Goal: Task Accomplishment & Management: Manage account settings

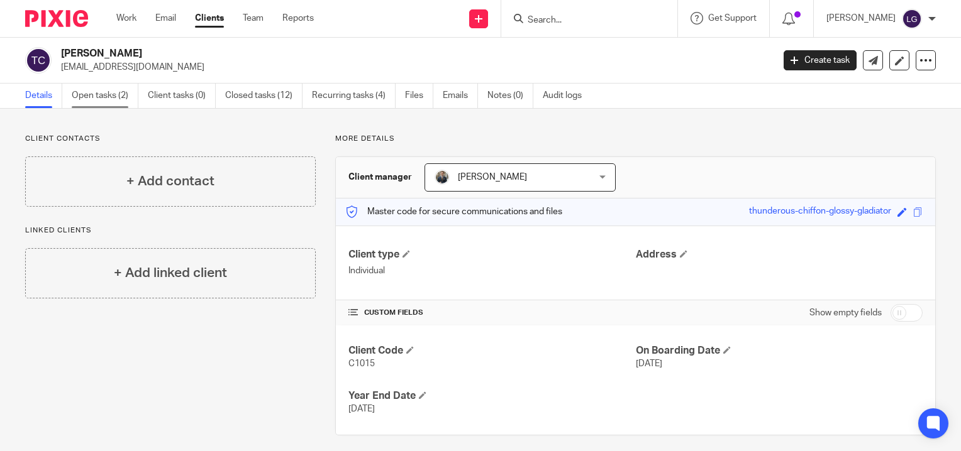
click at [118, 92] on link "Open tasks (2)" at bounding box center [105, 96] width 67 height 25
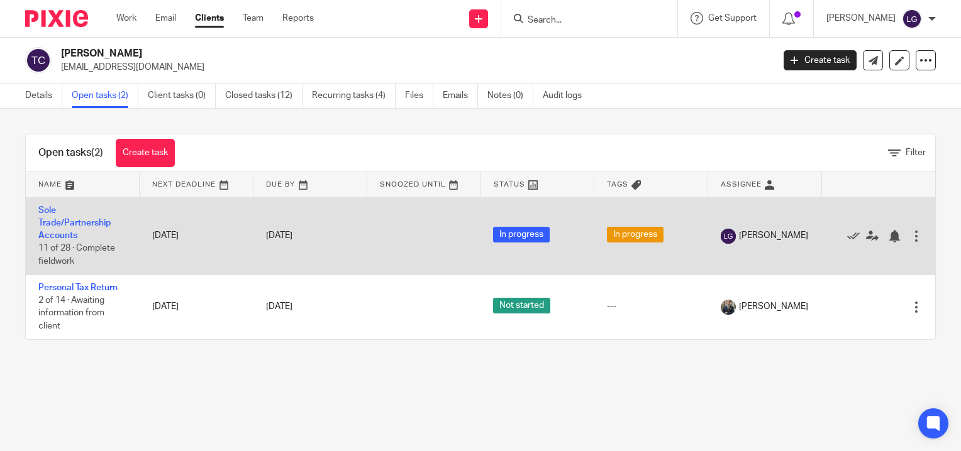
click at [65, 230] on td "Sole Trade/Partnership Accounts 11 of 28 · Complete fieldwork" at bounding box center [83, 235] width 114 height 77
click at [65, 224] on link "Sole Trade/Partnership Accounts" at bounding box center [74, 223] width 72 height 35
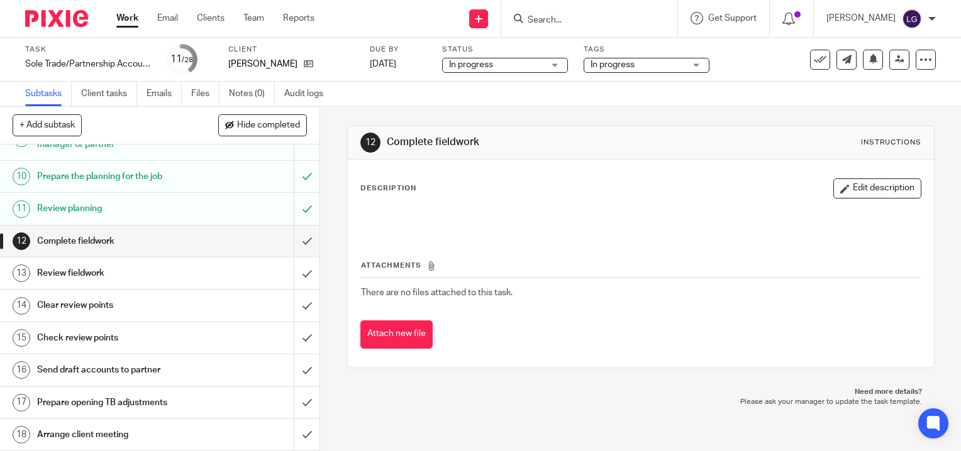
scroll to position [314, 0]
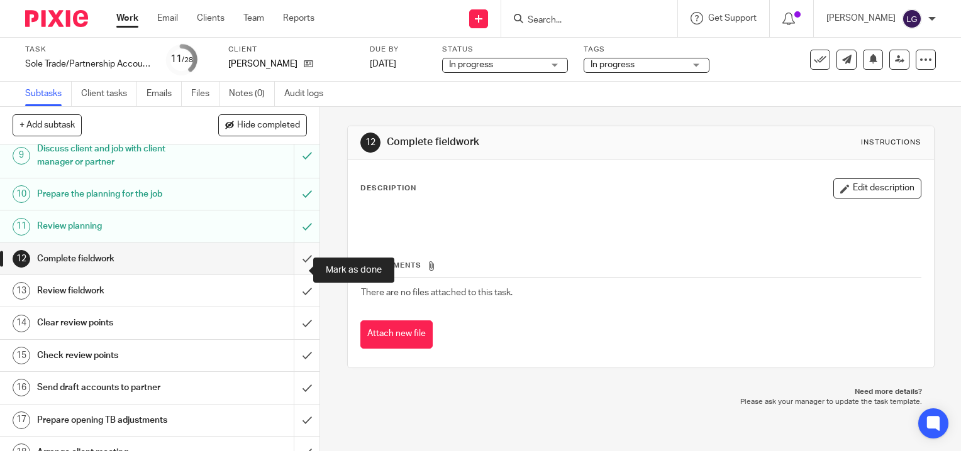
click at [294, 275] on input "submit" at bounding box center [159, 258] width 319 height 31
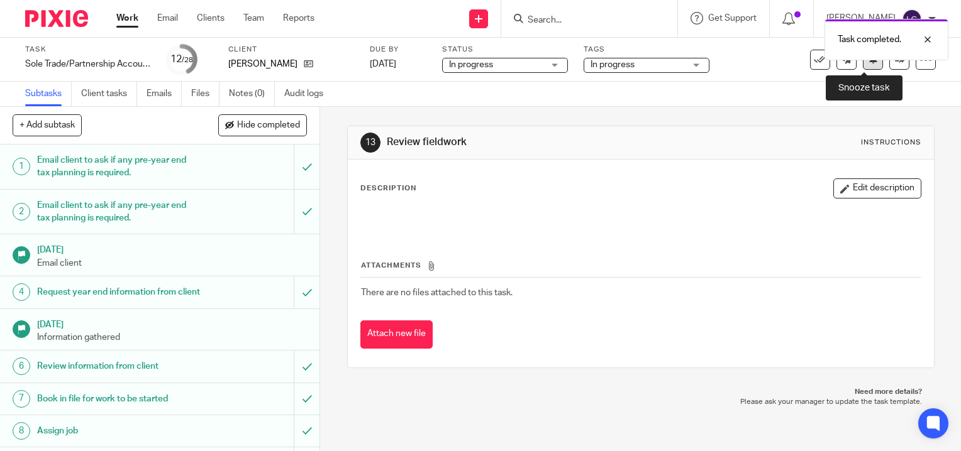
click at [868, 64] on icon at bounding box center [872, 58] width 9 height 9
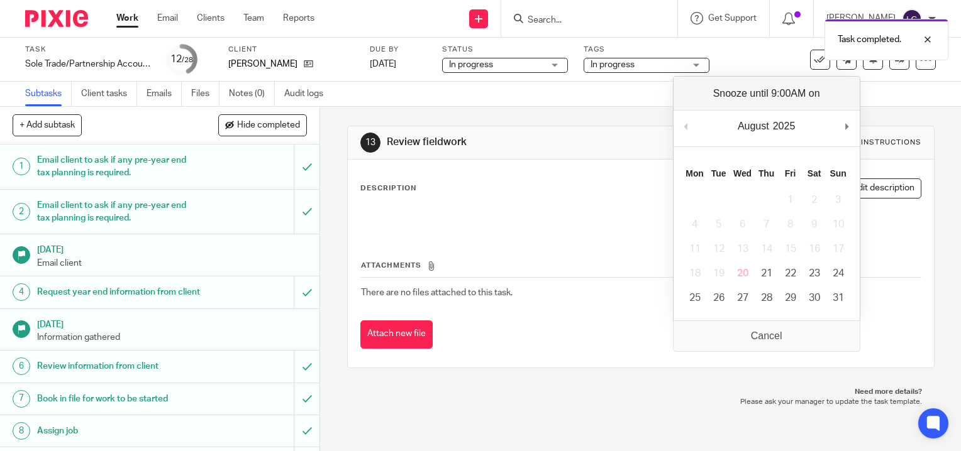
click at [892, 130] on div "13 Review fieldwork Instructions" at bounding box center [641, 142] width 586 height 33
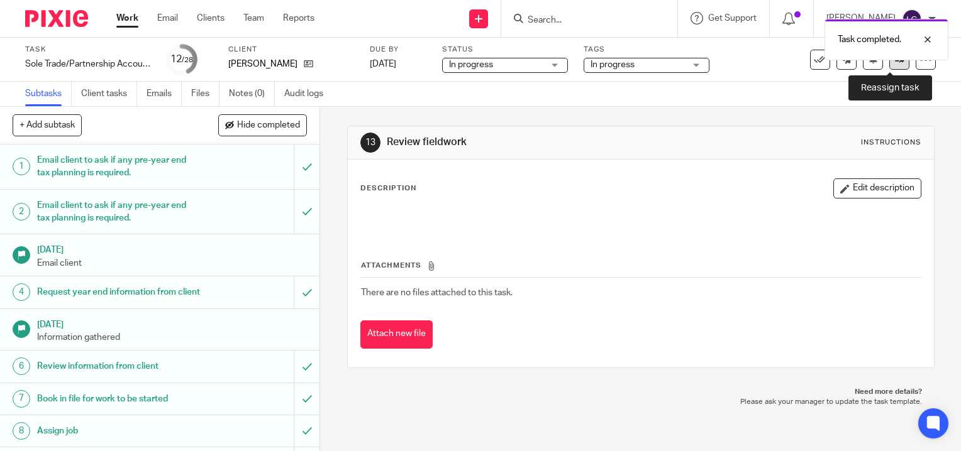
click at [889, 65] on link at bounding box center [899, 60] width 20 height 20
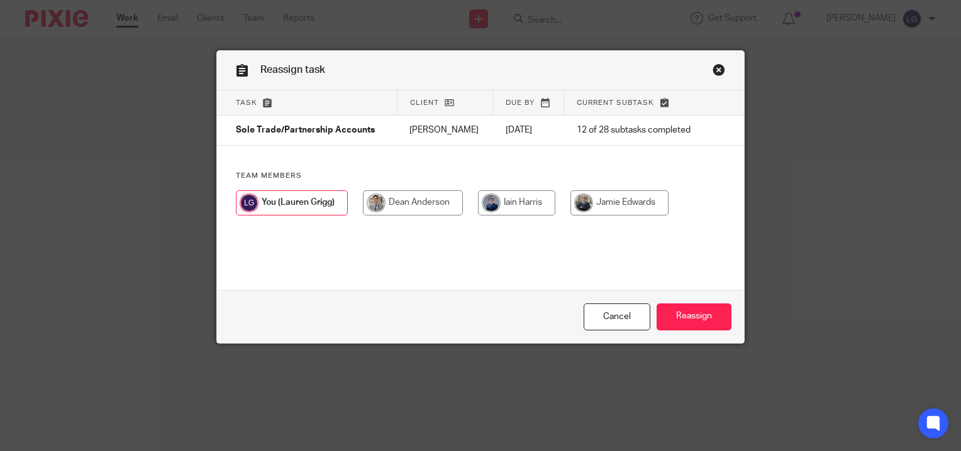
click at [451, 196] on input "radio" at bounding box center [413, 203] width 100 height 25
radio input "true"
click at [682, 309] on input "Reassign" at bounding box center [693, 317] width 75 height 27
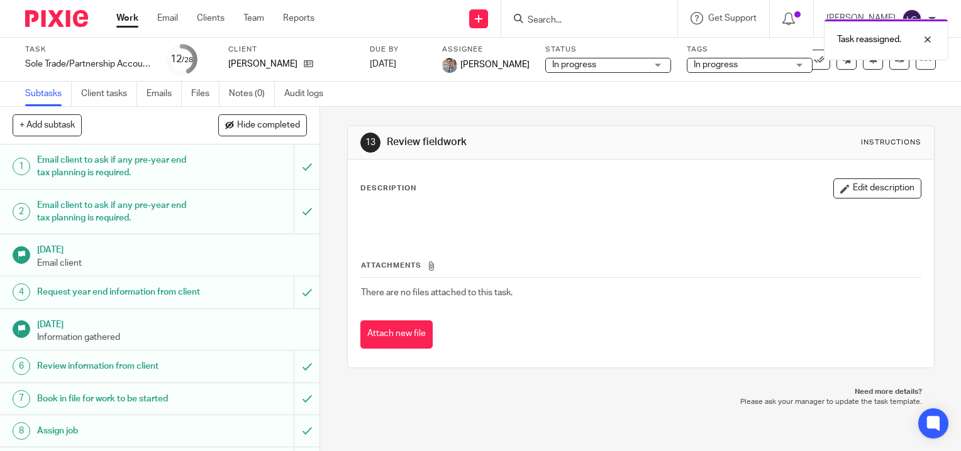
click at [126, 19] on link "Work" at bounding box center [127, 18] width 22 height 13
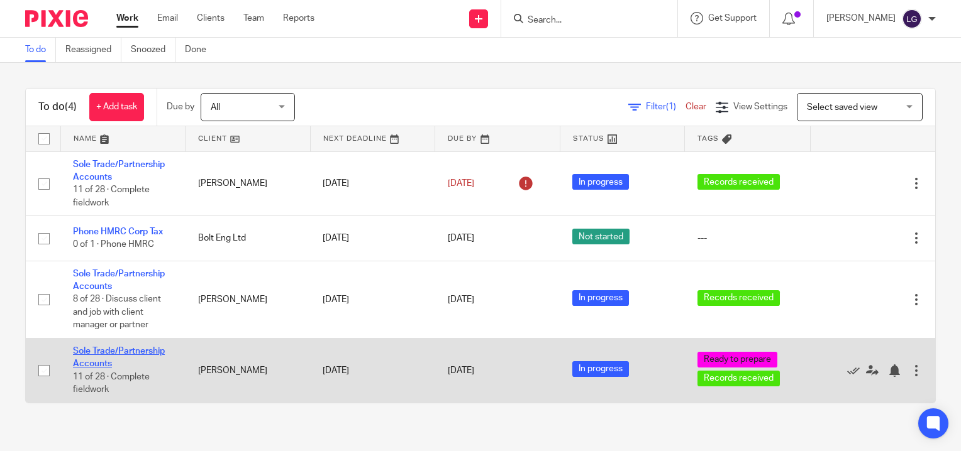
click at [135, 353] on link "Sole Trade/Partnership Accounts" at bounding box center [119, 357] width 92 height 21
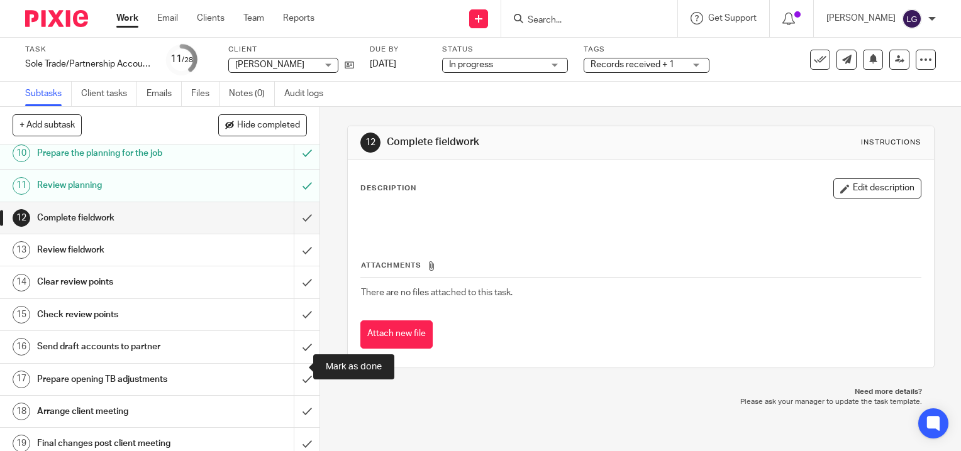
scroll to position [377, 0]
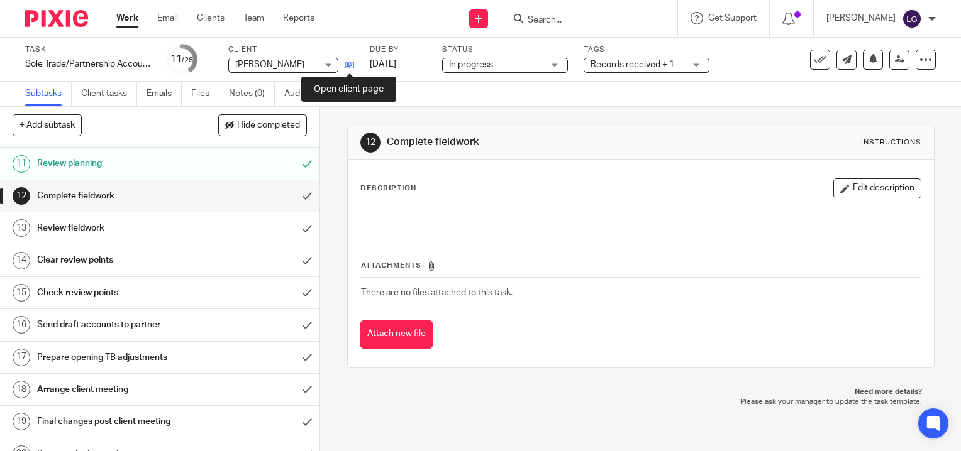
click at [350, 66] on icon at bounding box center [349, 64] width 9 height 9
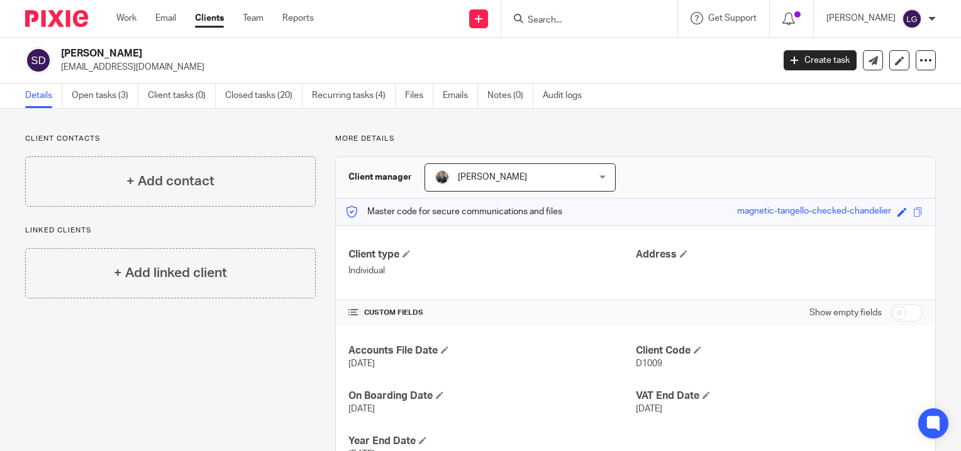
scroll to position [53, 0]
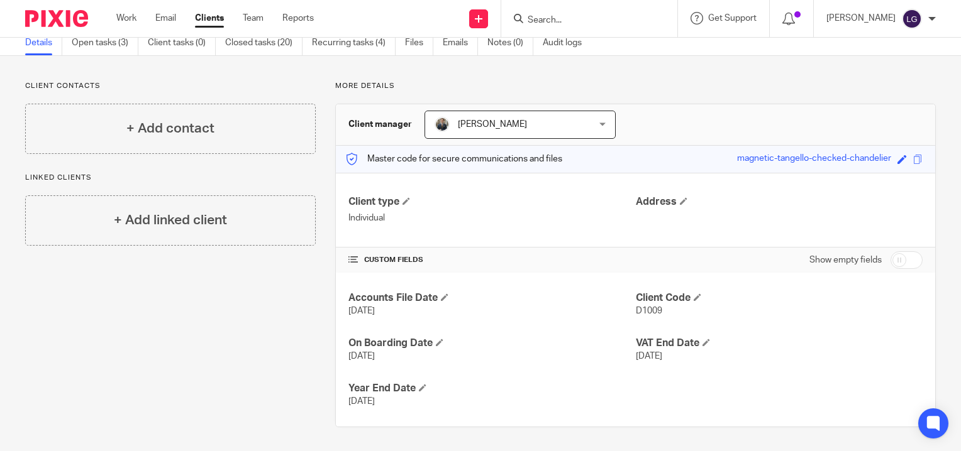
click at [304, 399] on div "Client contacts + Add contact Linked clients + Add linked client" at bounding box center [161, 254] width 310 height 346
drag, startPoint x: 551, startPoint y: 325, endPoint x: 550, endPoint y: 335, distance: 9.5
click at [551, 325] on div "Accounts File Date [DATE] Client Code D1009 On Boarding Date [DATE] VAT End Dat…" at bounding box center [635, 350] width 599 height 154
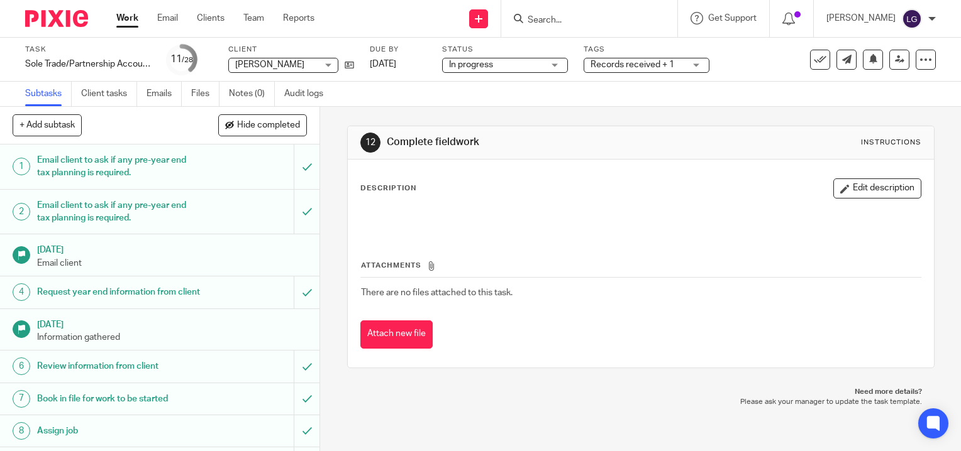
scroll to position [377, 0]
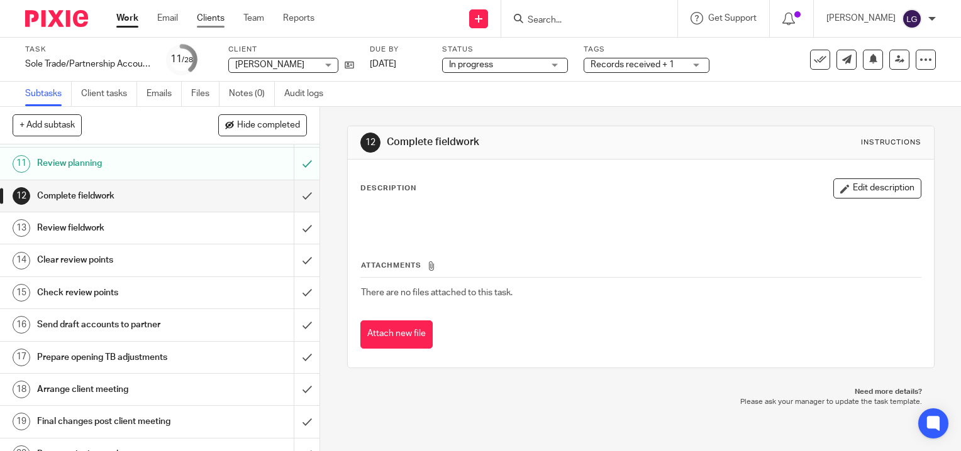
click at [216, 22] on link "Clients" at bounding box center [211, 18] width 28 height 13
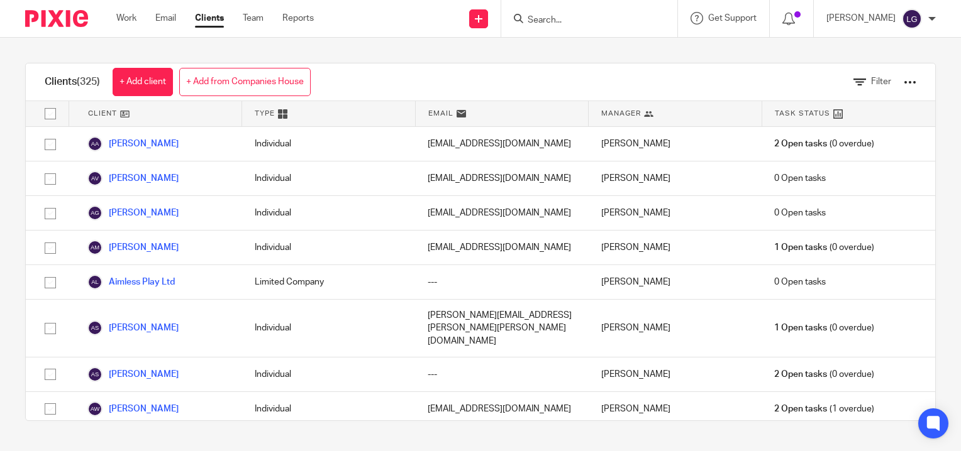
click at [639, 22] on input "Search" at bounding box center [582, 20] width 113 height 11
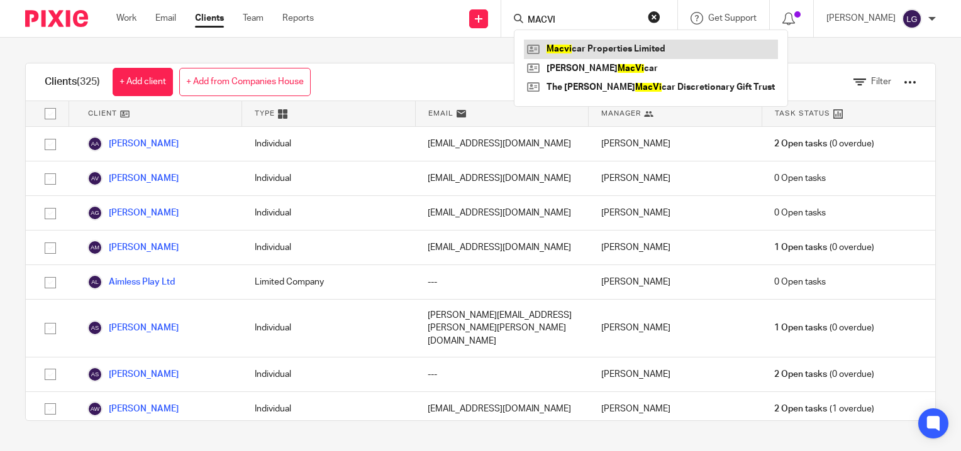
type input "MACVI"
click at [684, 45] on link at bounding box center [651, 49] width 254 height 19
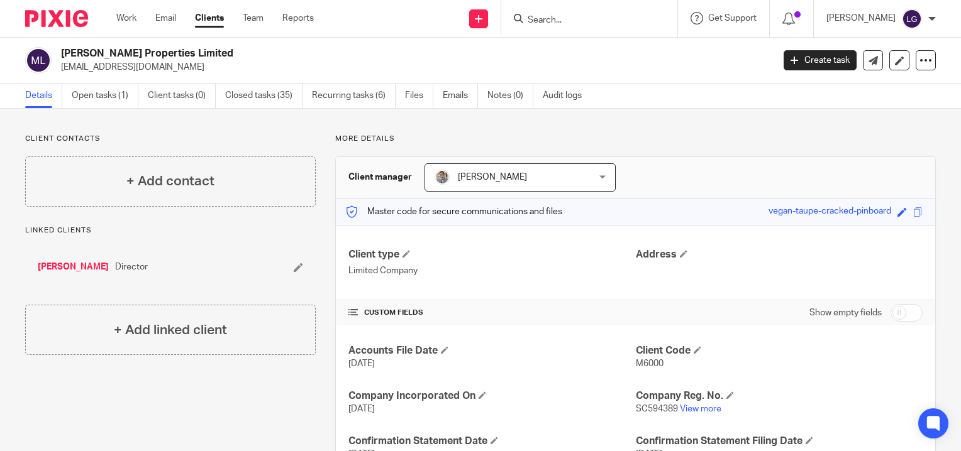
click at [558, 18] on input "Search" at bounding box center [582, 20] width 113 height 11
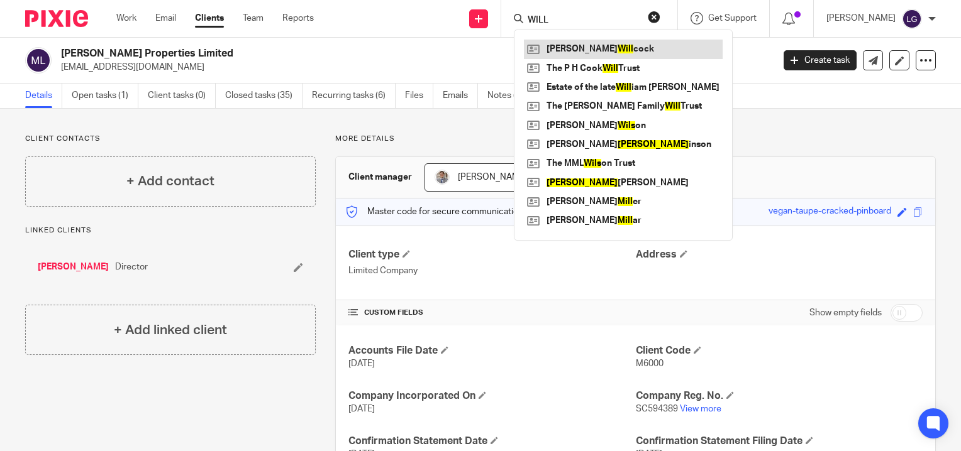
type input "WILL"
click at [613, 47] on link at bounding box center [623, 49] width 199 height 19
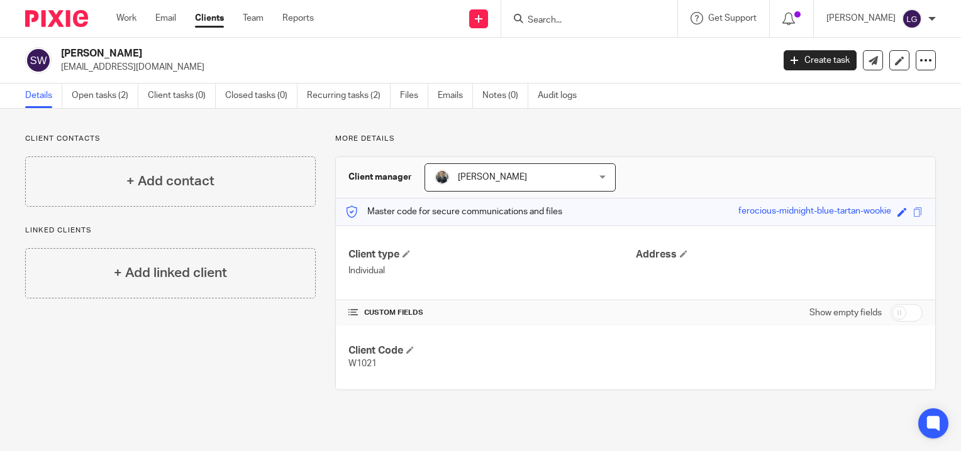
click at [639, 21] on input "Search" at bounding box center [582, 20] width 113 height 11
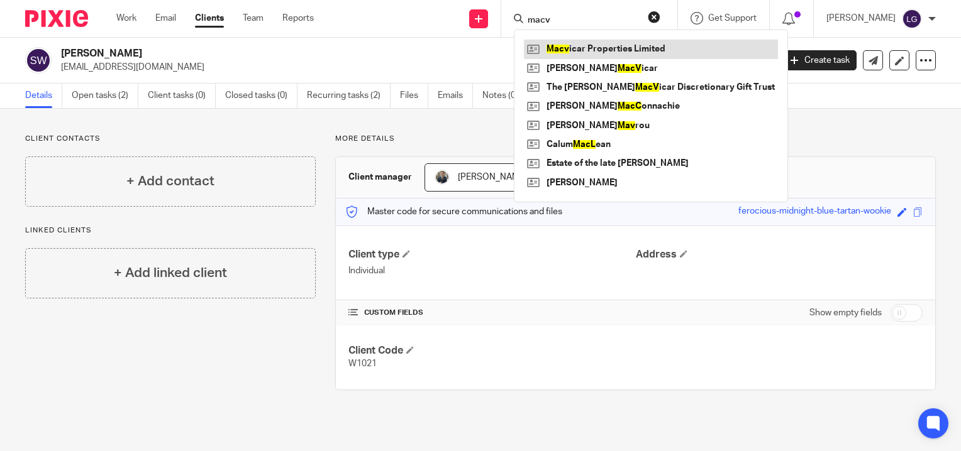
type input "macv"
click at [566, 41] on link at bounding box center [651, 49] width 254 height 19
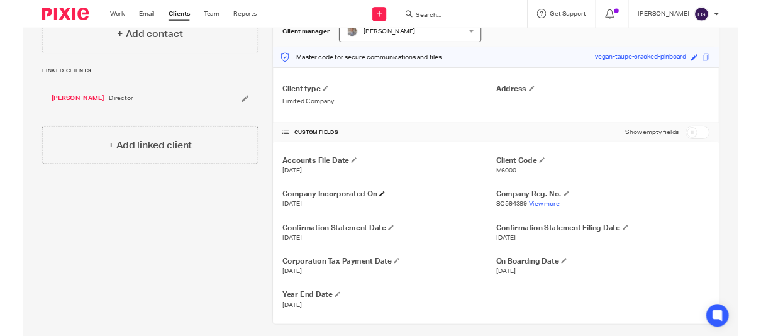
scroll to position [143, 0]
